Goal: Find contact information: Find contact information

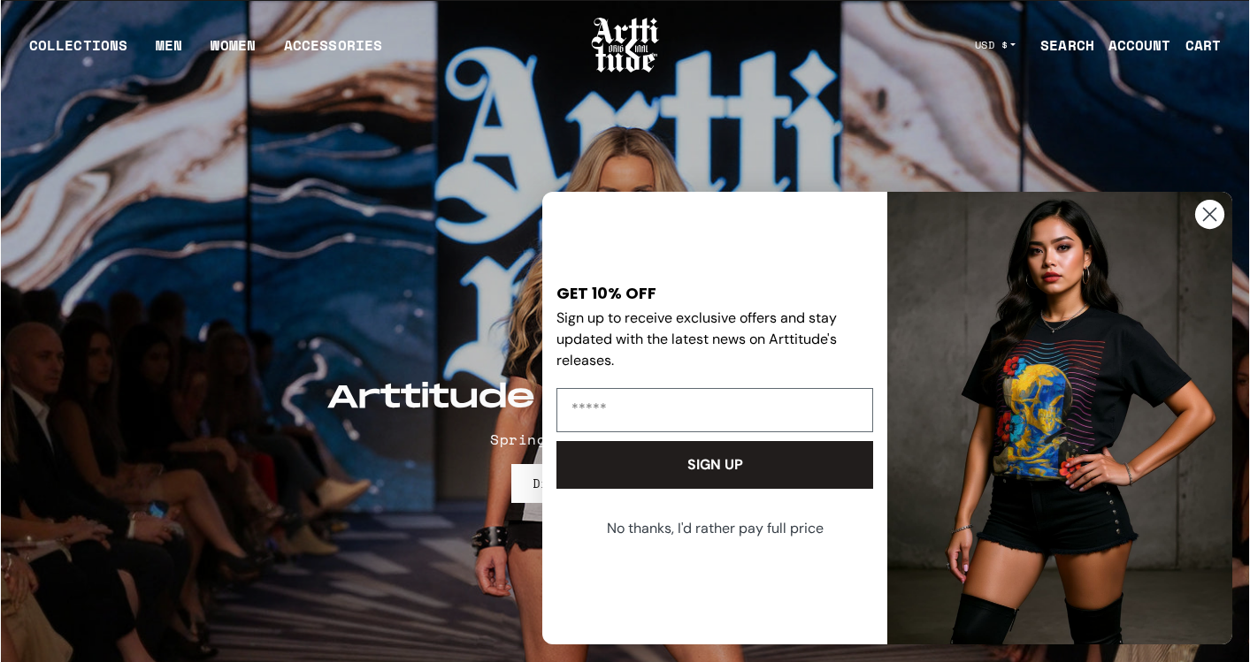
click at [1201, 219] on circle "Close dialog" at bounding box center [1209, 214] width 29 height 29
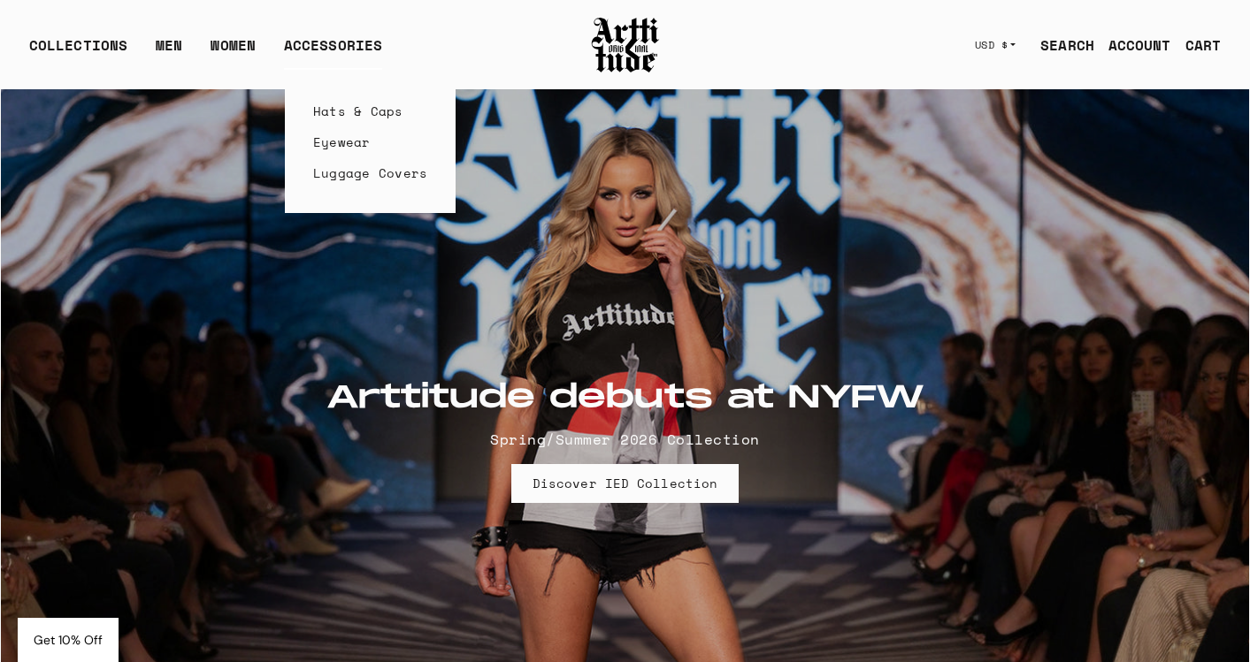
click at [349, 110] on link "Hats & Caps" at bounding box center [370, 111] width 115 height 31
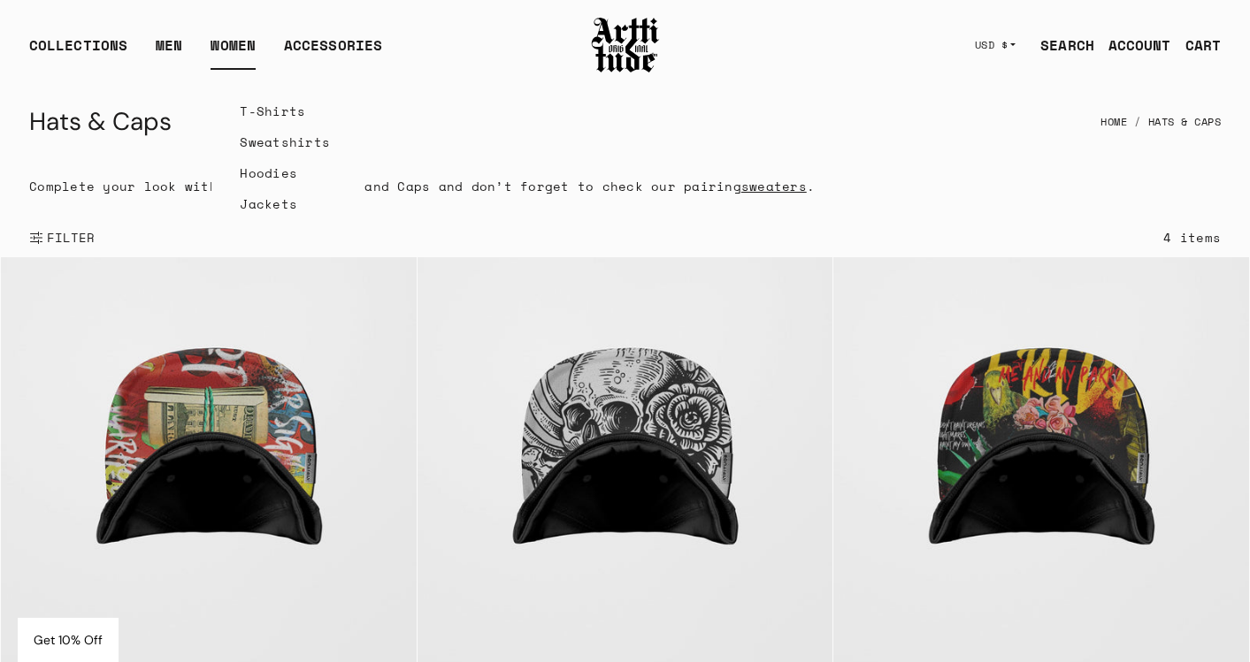
click at [213, 44] on link "WOMEN" at bounding box center [232, 51] width 45 height 35
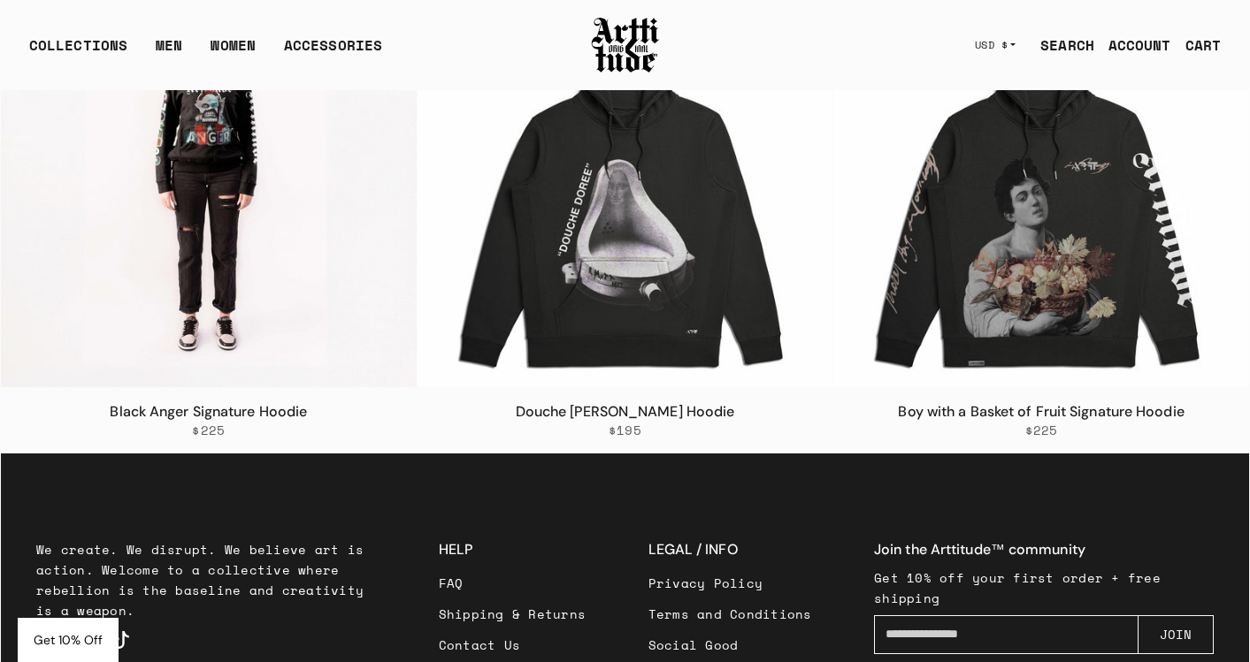
scroll to position [3853, 0]
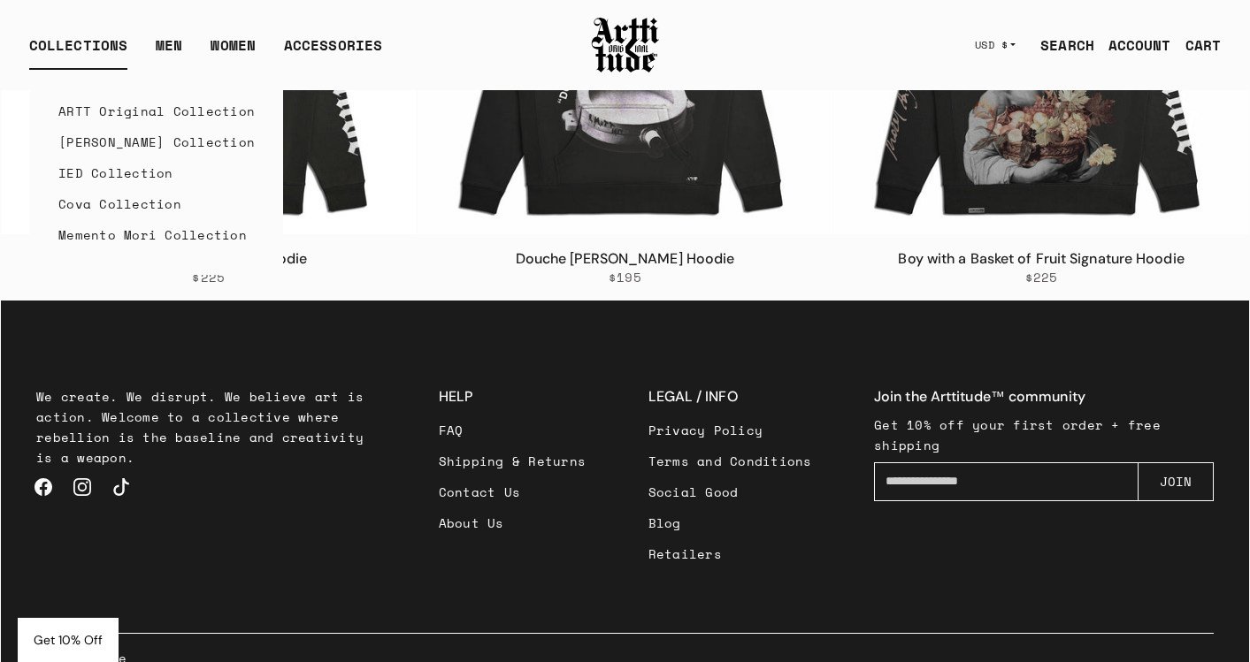
click at [113, 106] on link "ARTT Original Collection" at bounding box center [156, 111] width 196 height 31
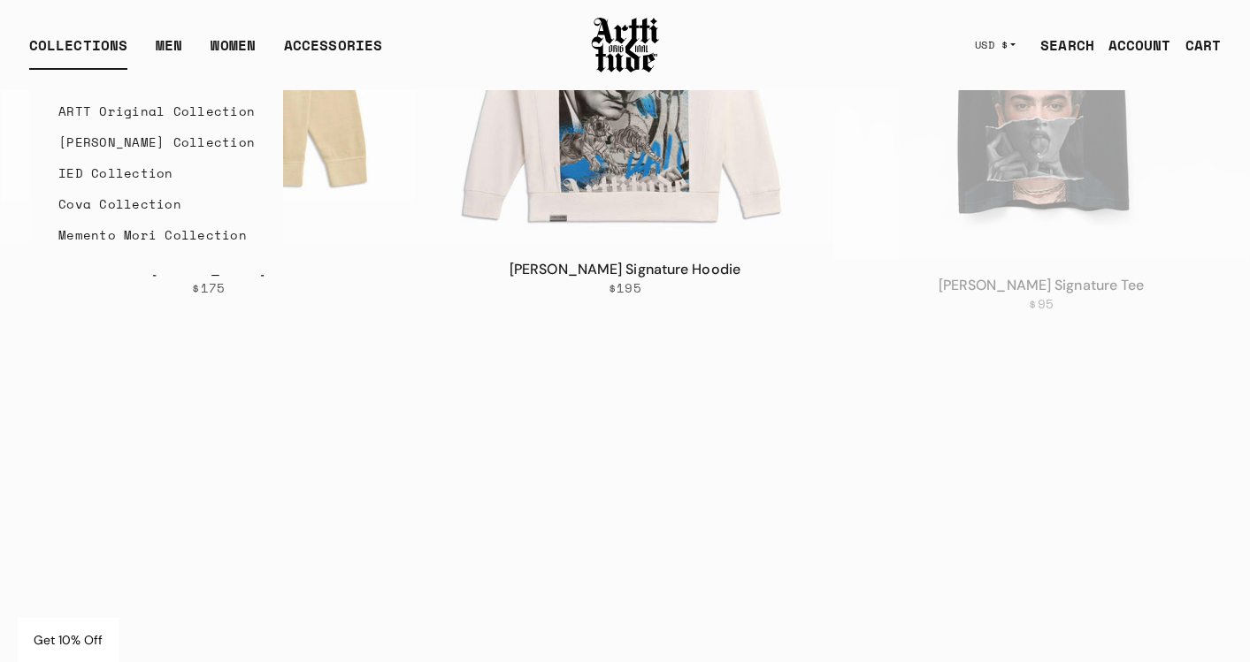
scroll to position [4432, 0]
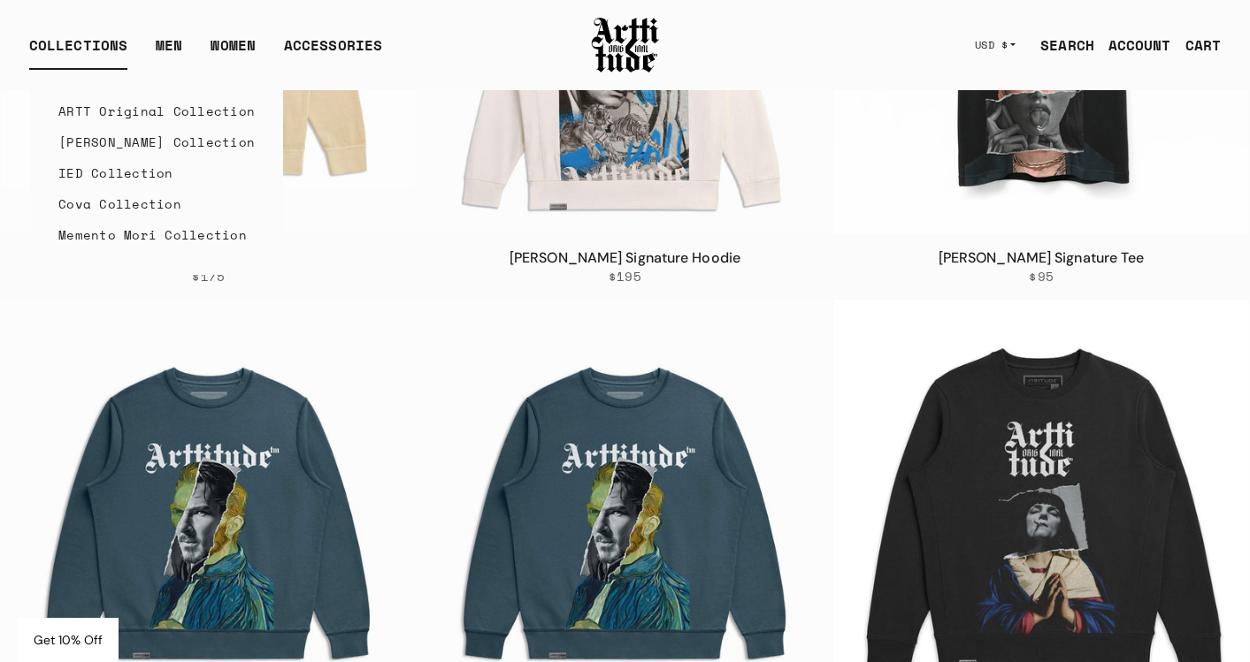
click at [100, 143] on link "[PERSON_NAME] Collection" at bounding box center [156, 141] width 196 height 31
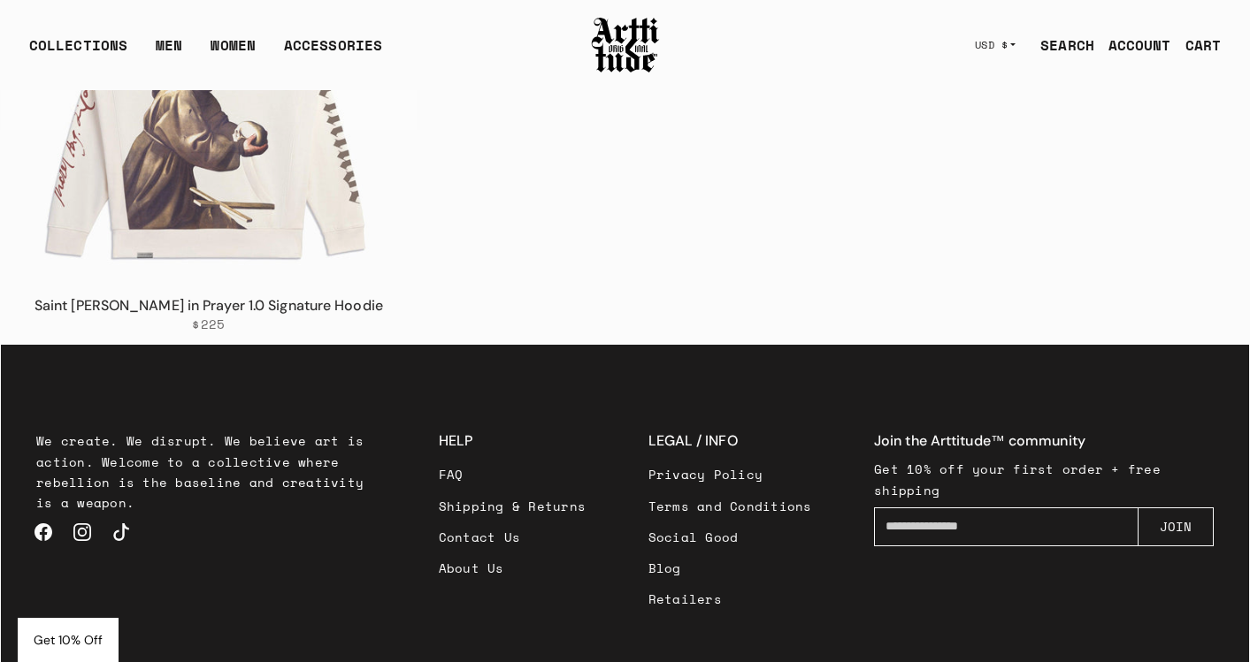
scroll to position [3489, 0]
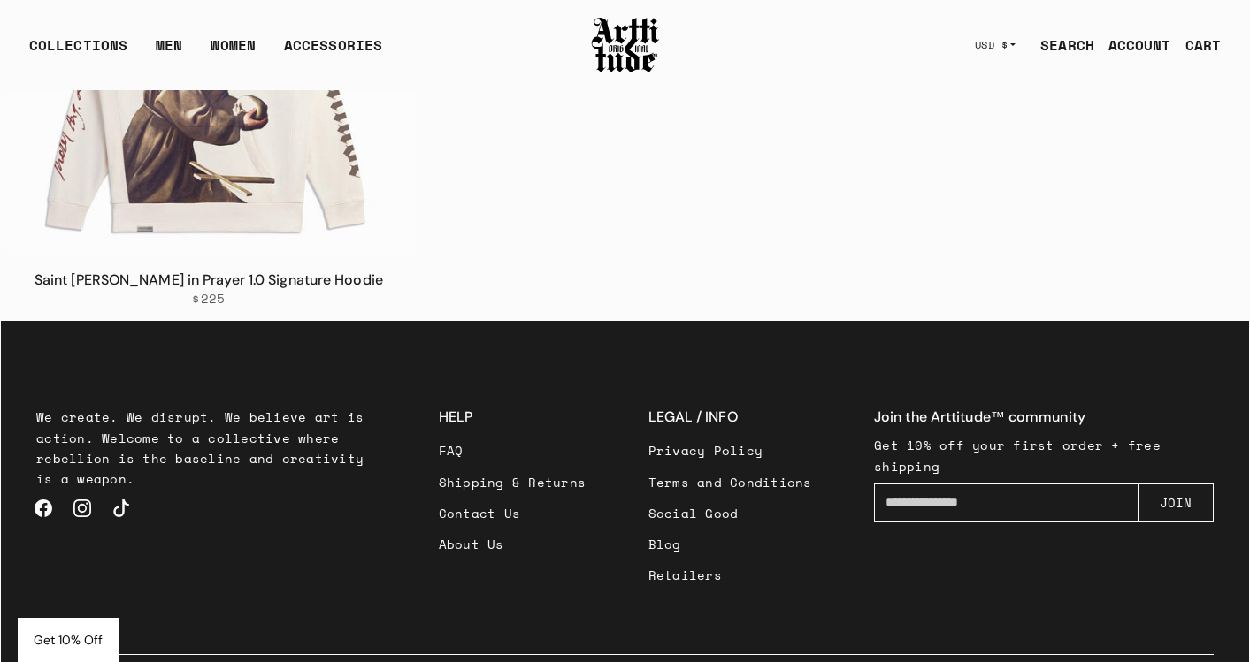
click at [88, 489] on link "Instagram" at bounding box center [82, 508] width 39 height 39
click at [478, 498] on link "Contact Us" at bounding box center [513, 513] width 148 height 31
